Goal: Navigation & Orientation: Find specific page/section

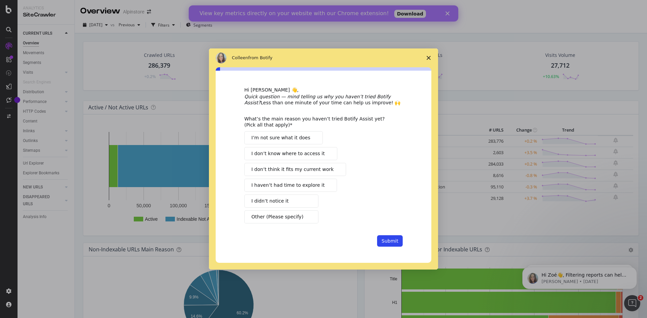
click at [430, 58] on span "Close survey" at bounding box center [428, 57] width 19 height 19
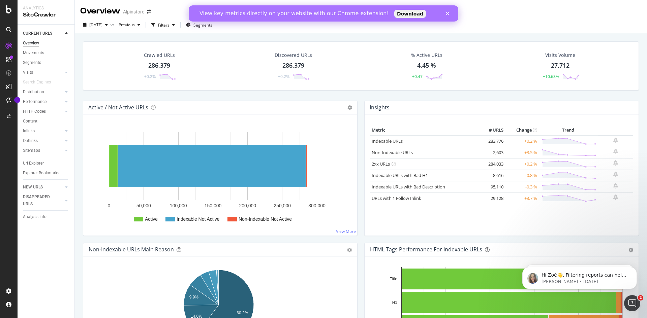
click at [450, 11] on div "View key metrics directly on your website with our Chrome extension! Download" at bounding box center [323, 13] width 269 height 11
click at [447, 12] on polygon "Close" at bounding box center [447, 13] width 4 height 4
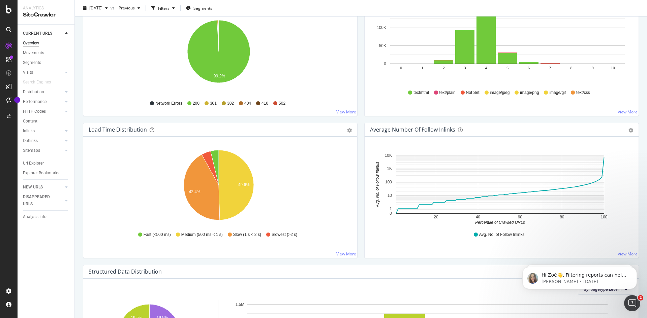
scroll to position [202, 0]
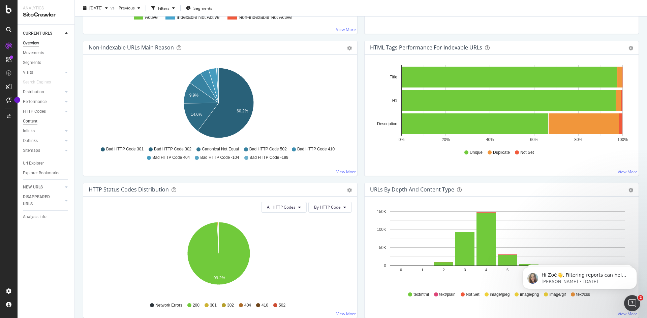
click at [32, 120] on div "Content" at bounding box center [30, 121] width 14 height 7
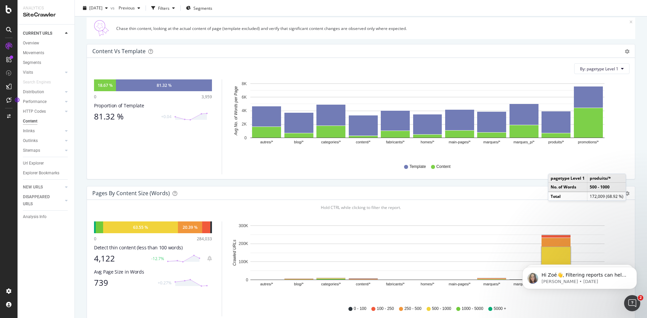
scroll to position [67, 0]
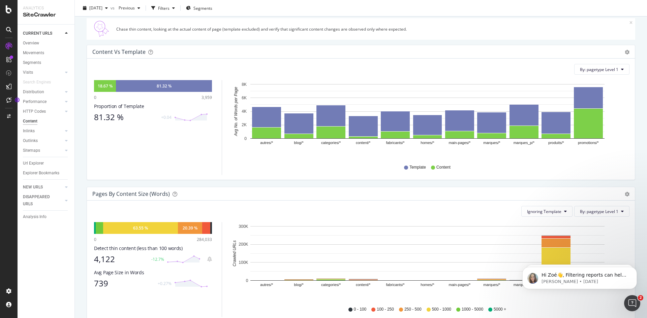
drag, startPoint x: 34, startPoint y: 162, endPoint x: 301, endPoint y: 161, distance: 266.4
click at [34, 162] on div "Url Explorer" at bounding box center [33, 163] width 21 height 7
